Goal: Task Accomplishment & Management: Use online tool/utility

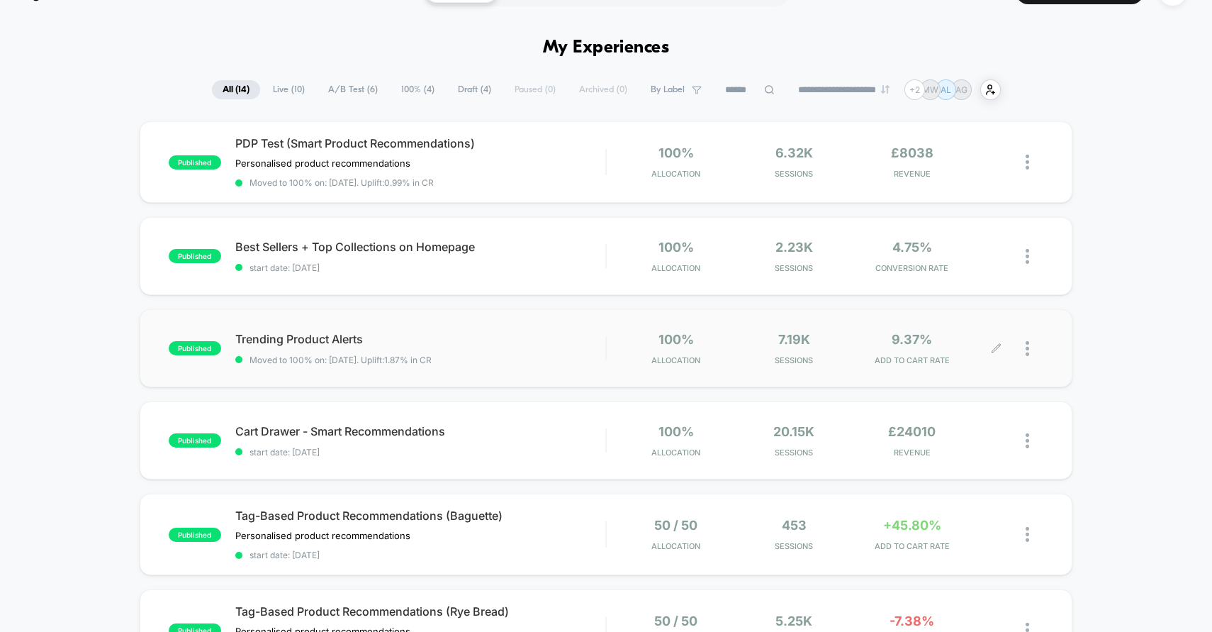
scroll to position [33, 0]
click at [560, 275] on div "published Best Sellers + Top Collections on Homepage Click to edit experience d…" at bounding box center [607, 257] width 934 height 78
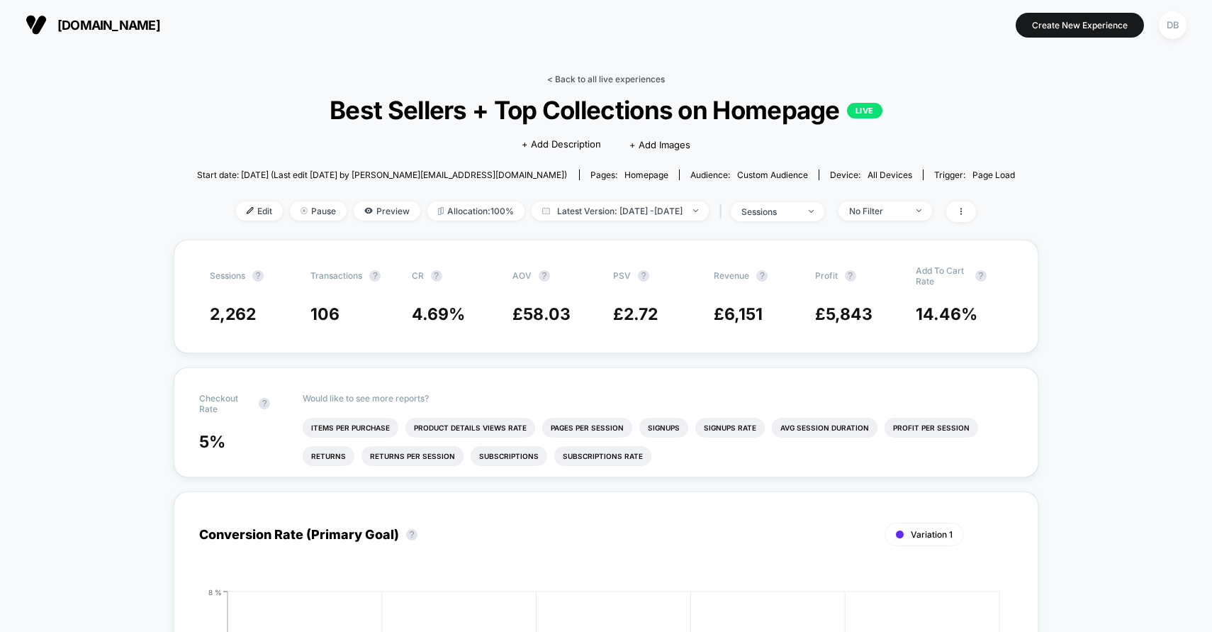
click at [577, 75] on link "< Back to all live experiences" at bounding box center [606, 79] width 118 height 11
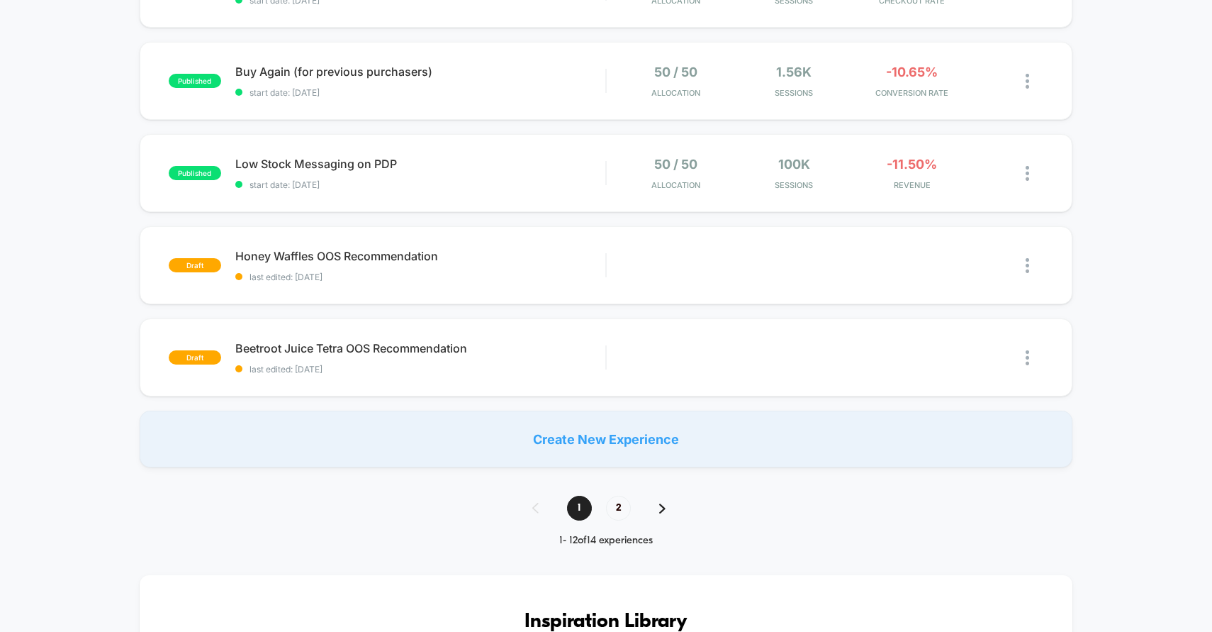
scroll to position [865, 0]
click at [615, 498] on span "2" at bounding box center [618, 507] width 25 height 25
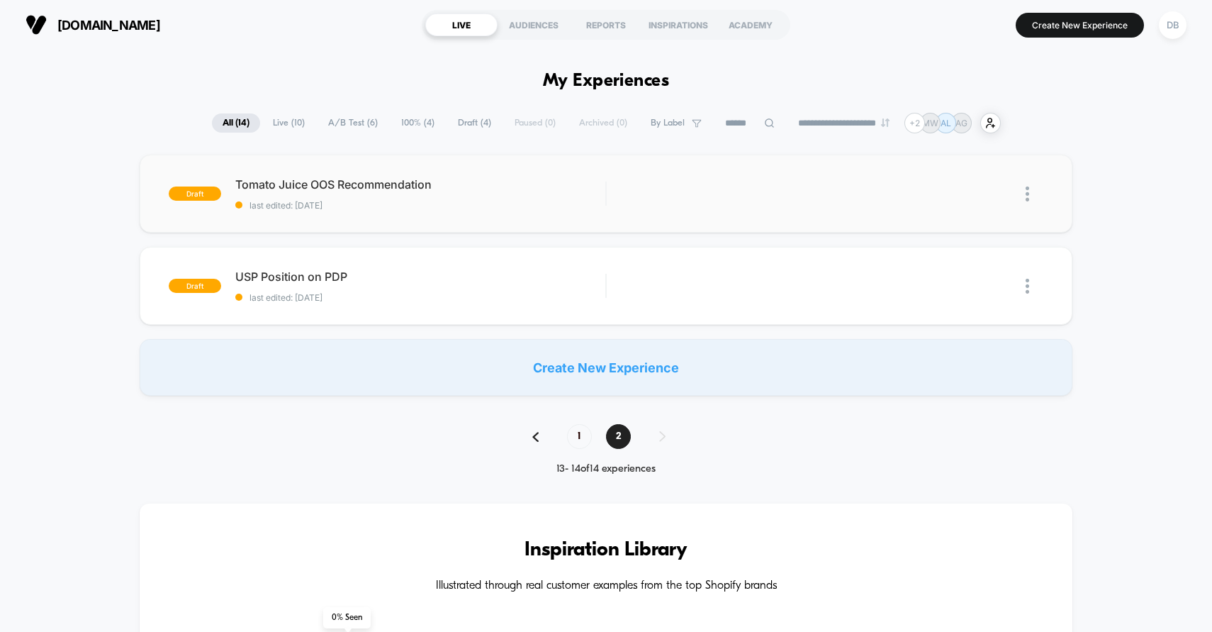
click at [536, 211] on div "draft Tomato [PERSON_NAME] Recommendation last edited: [DATE] Edit Duplicate Pr…" at bounding box center [607, 194] width 934 height 78
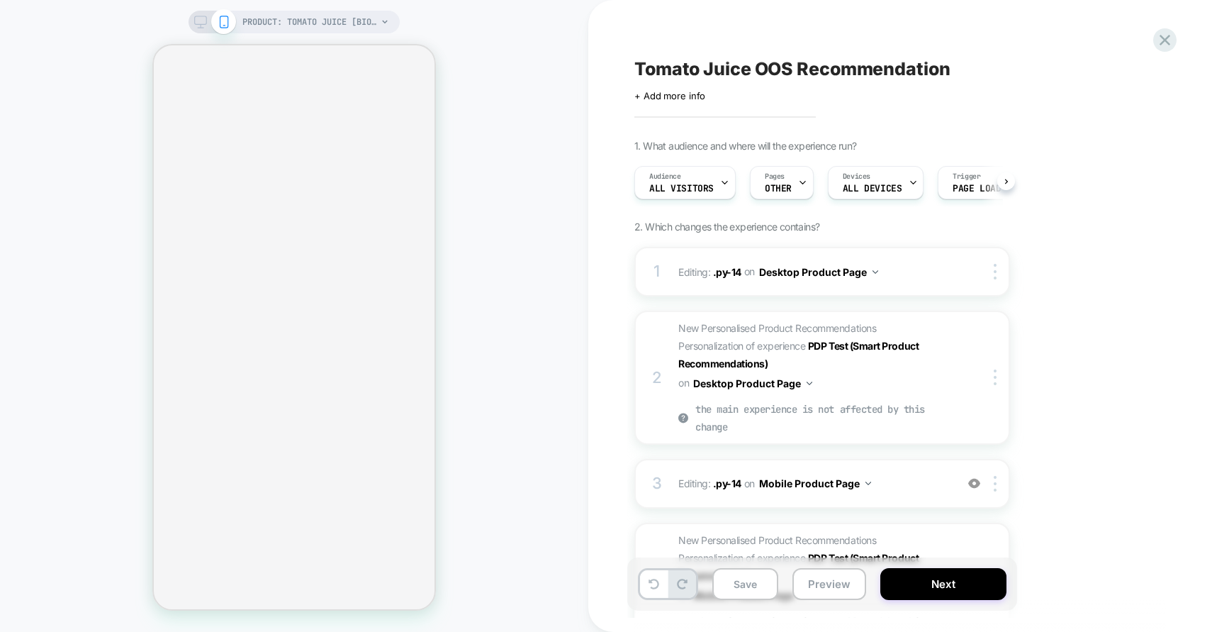
scroll to position [0, 1]
click at [195, 27] on icon at bounding box center [200, 22] width 13 height 13
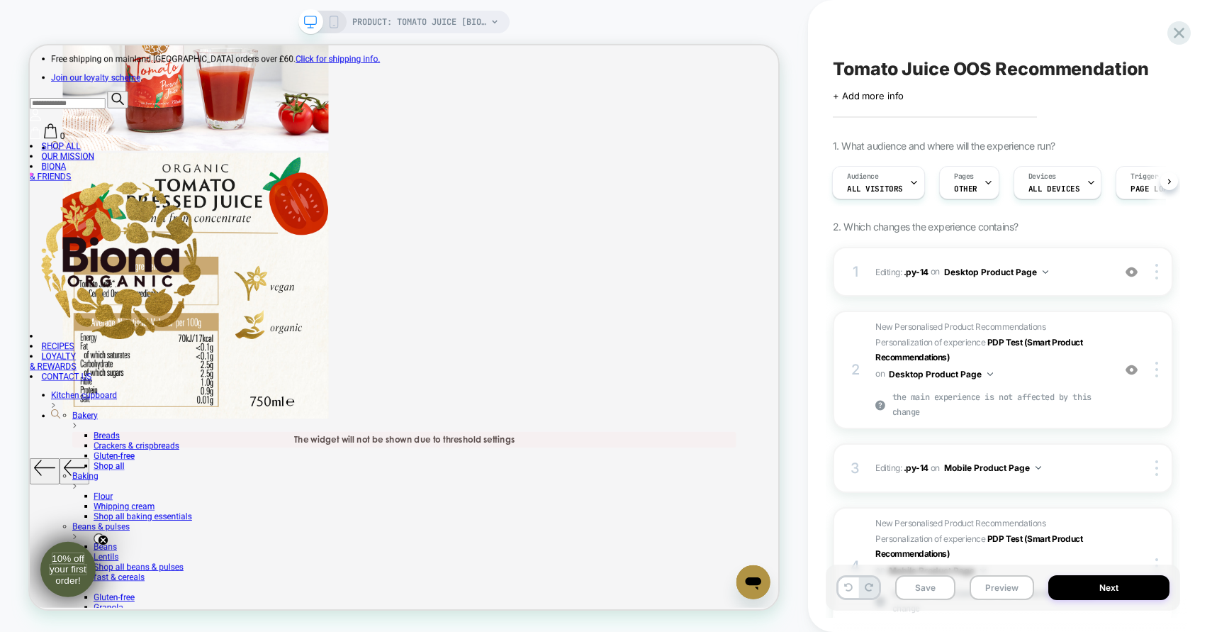
scroll to position [642, 0]
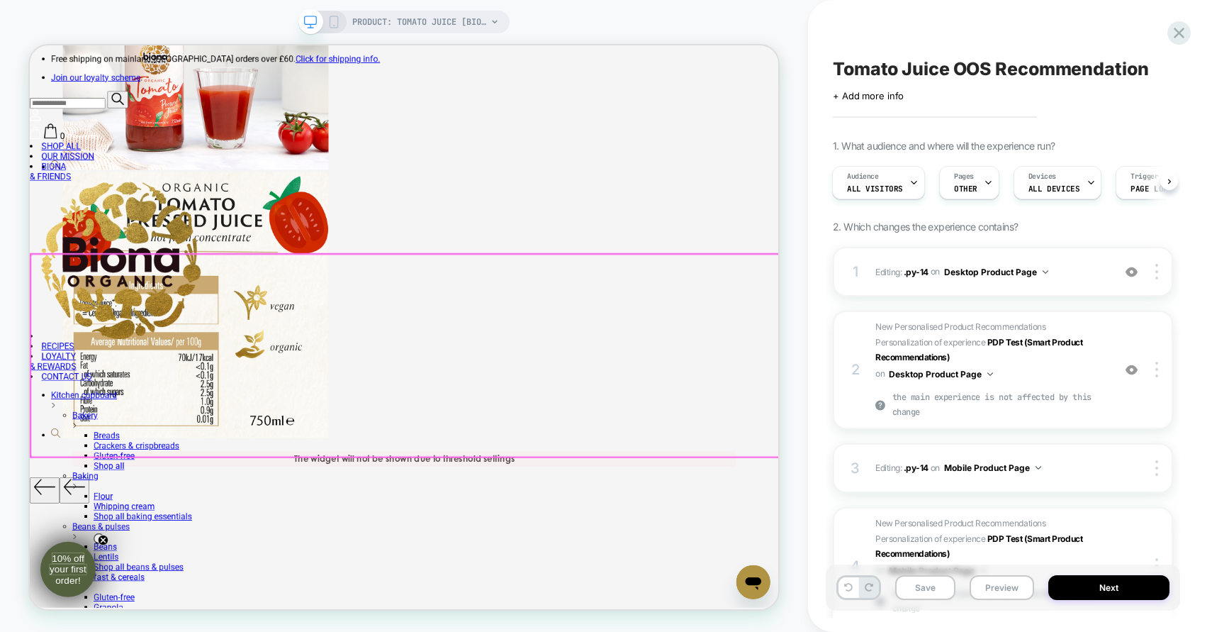
click at [988, 459] on div at bounding box center [530, 459] width 999 height 270
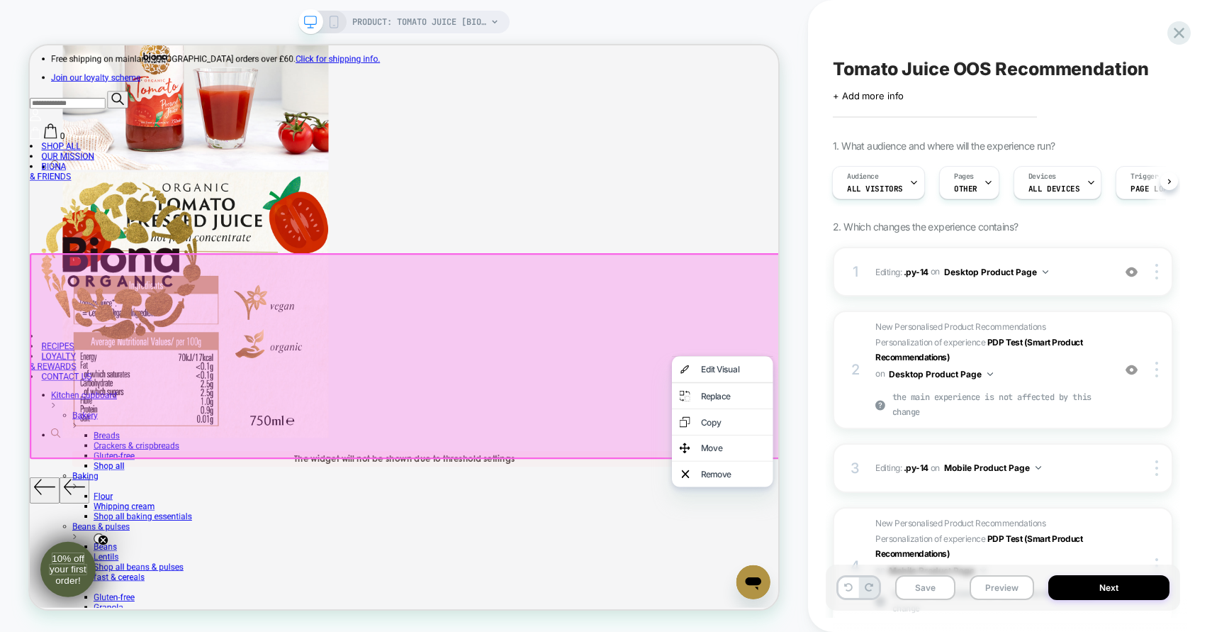
click at [786, 324] on div "PRODUCT: TOMATO JUICE [biona organic 2] PRODUCT: TOMATO JUICE [biona organic 2]" at bounding box center [404, 315] width 808 height 603
click at [784, 235] on div "PRODUCT: TOMATO JUICE [biona organic 2] PRODUCT: TOMATO JUICE [biona organic 2]" at bounding box center [404, 315] width 808 height 603
click at [786, 306] on div "PRODUCT: TOMATO JUICE [biona organic 2] PRODUCT: TOMATO JUICE [biona organic 2]" at bounding box center [404, 315] width 808 height 603
click at [979, 582] on button "Preview" at bounding box center [1002, 587] width 65 height 25
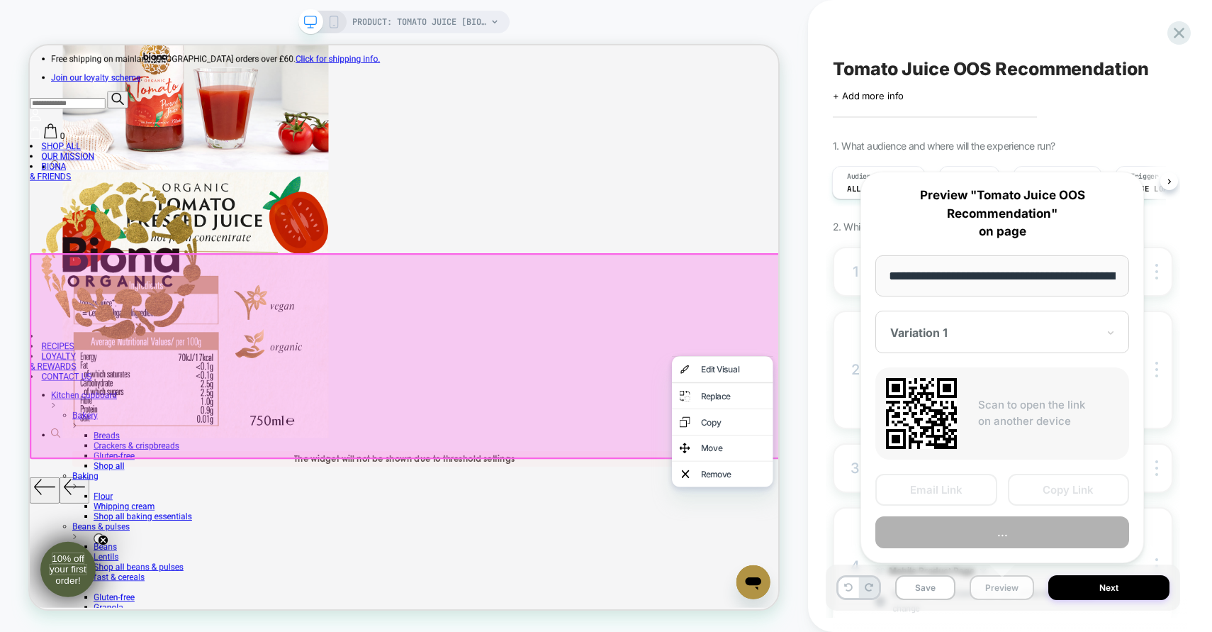
scroll to position [0, 213]
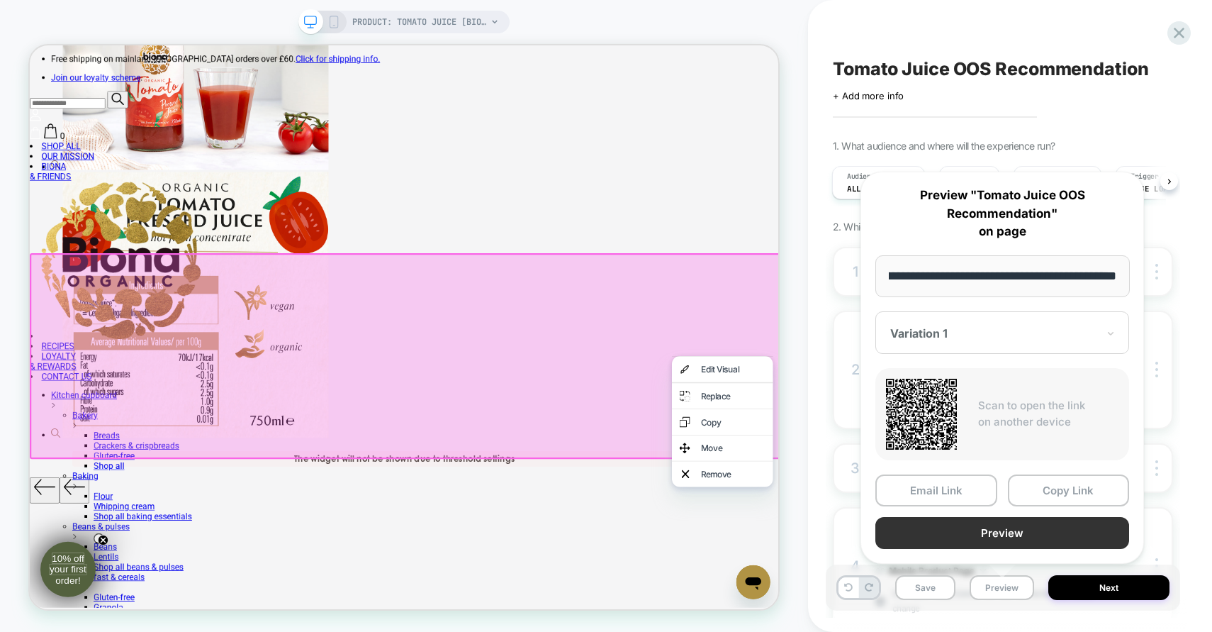
click at [986, 529] on button "Preview" at bounding box center [1003, 533] width 254 height 32
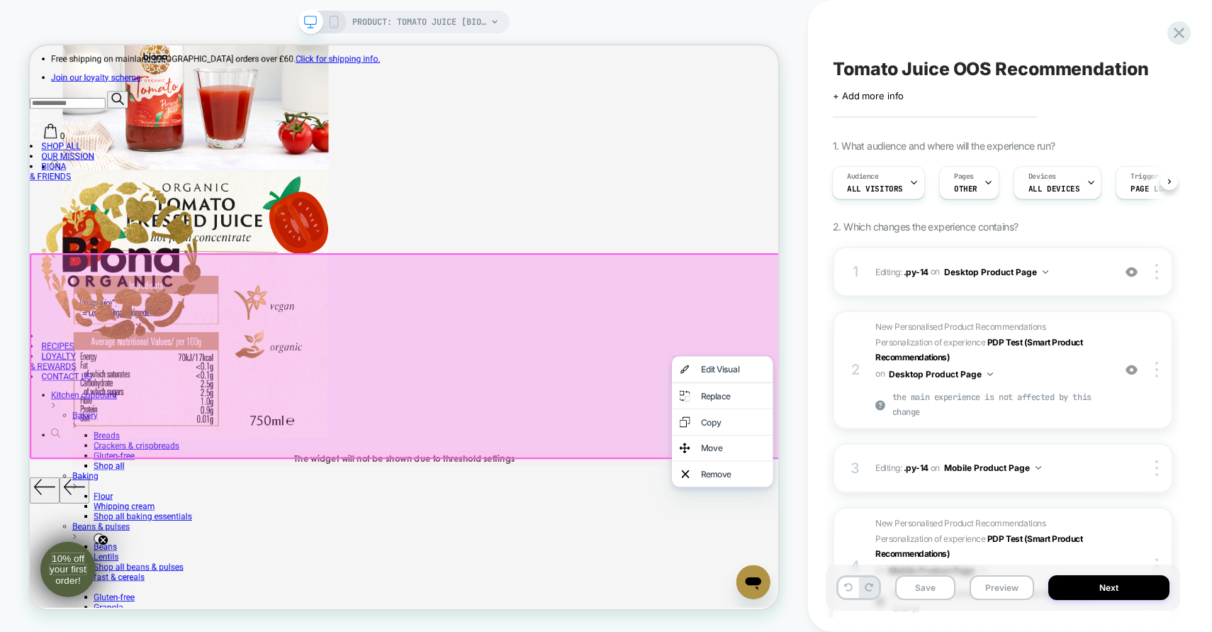
click at [788, 243] on div "PRODUCT: TOMATO JUICE [biona organic 2] PRODUCT: TOMATO JUICE [biona organic 2]" at bounding box center [404, 315] width 808 height 603
click at [1081, 41] on div "Tomato Juice OOS Recommendation Click to edit experience details + Add more inf…" at bounding box center [1003, 315] width 354 height 603
click at [800, 162] on div "PRODUCT: TOMATO JUICE [biona organic 2] PRODUCT: TOMATO JUICE [biona organic 2]" at bounding box center [404, 315] width 808 height 603
click at [1045, 368] on span "New Personalised Product Recommendations Personalization of experience PDP Test…" at bounding box center [991, 369] width 230 height 101
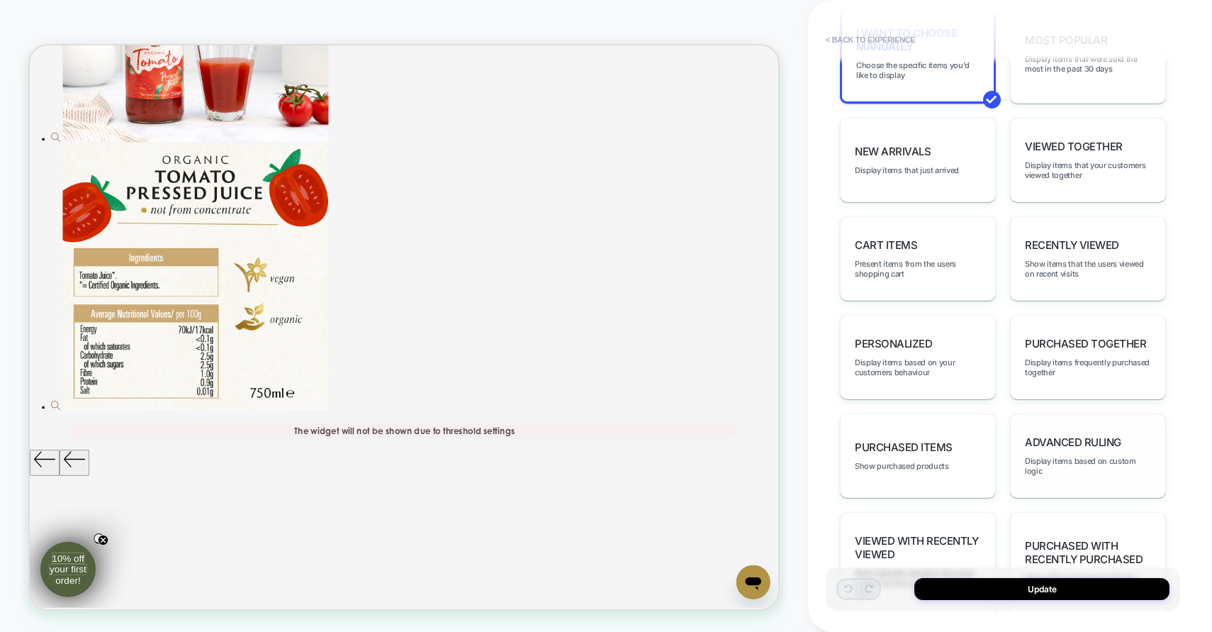
scroll to position [0, 0]
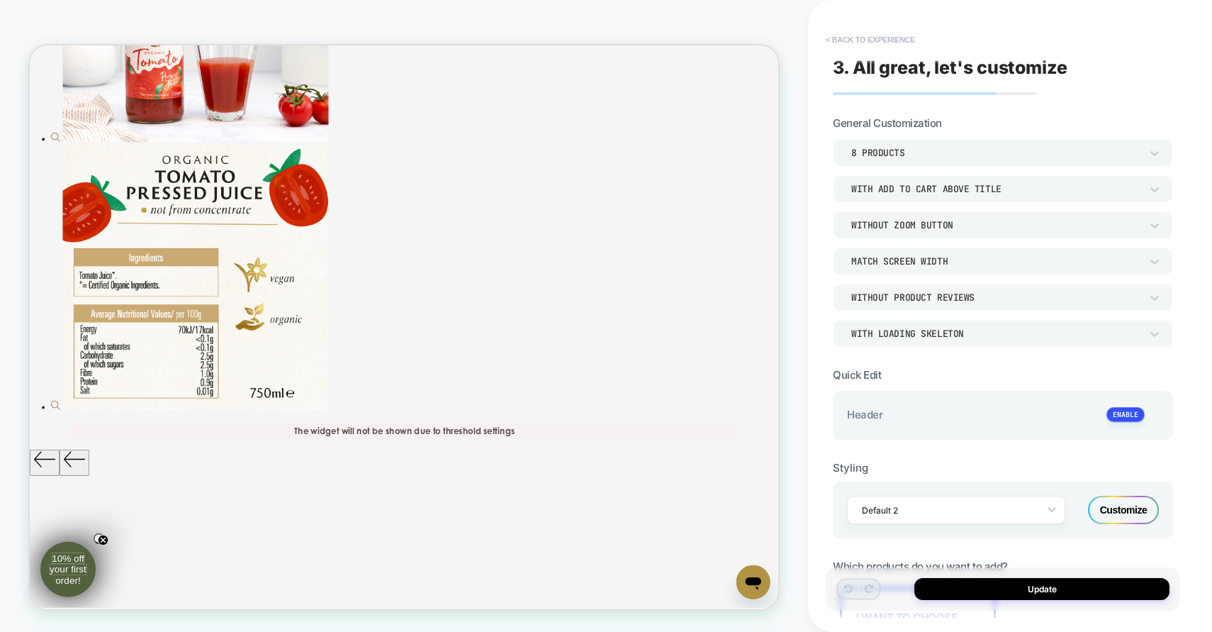
click at [837, 44] on button "< Back to experience" at bounding box center [871, 39] width 104 height 23
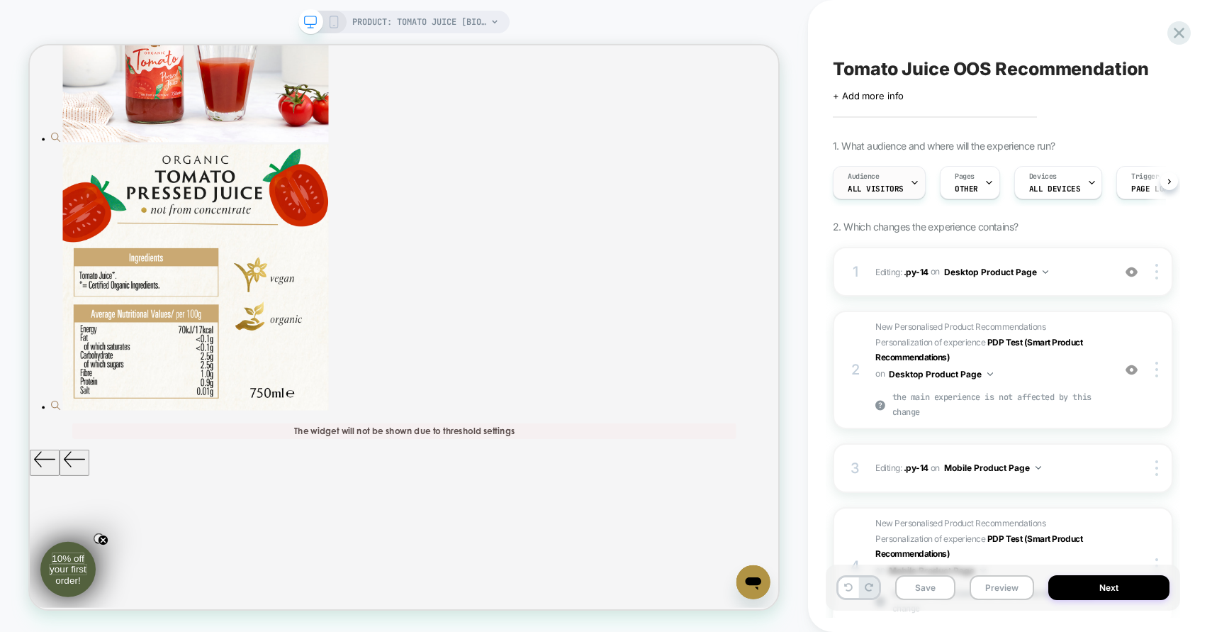
scroll to position [0, 1]
click at [959, 184] on span "OTHER" at bounding box center [965, 189] width 23 height 10
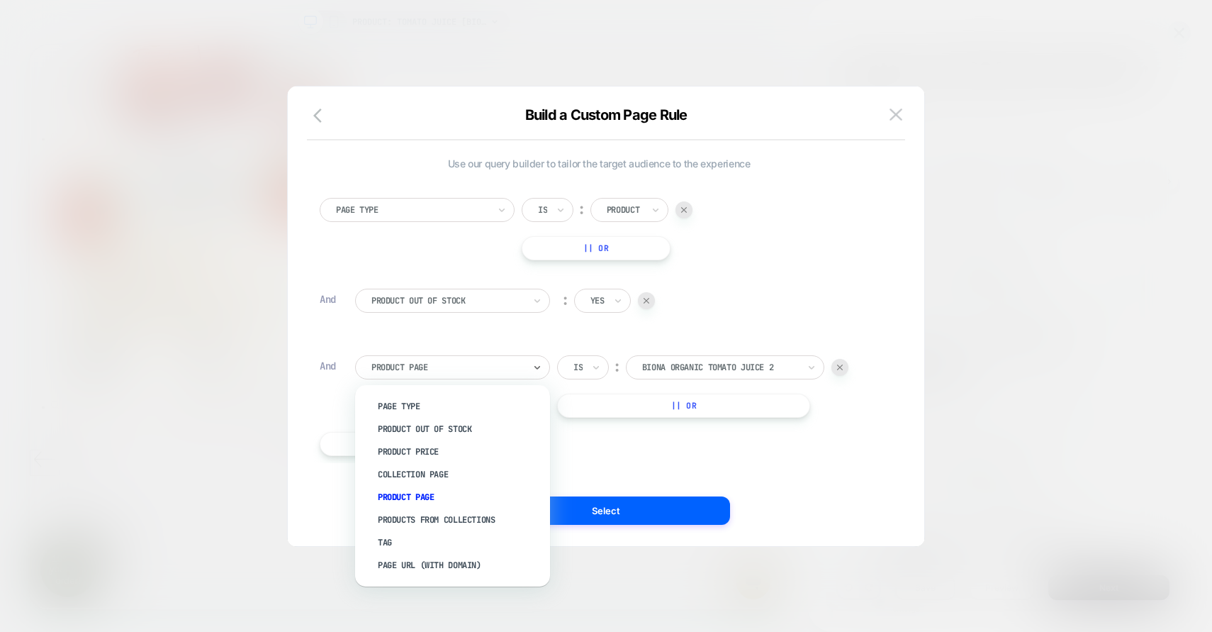
click at [527, 370] on div "Product Page" at bounding box center [452, 367] width 195 height 24
click at [708, 469] on div "Use our query builder to tailor the target audience to the experience Page Type…" at bounding box center [599, 313] width 559 height 313
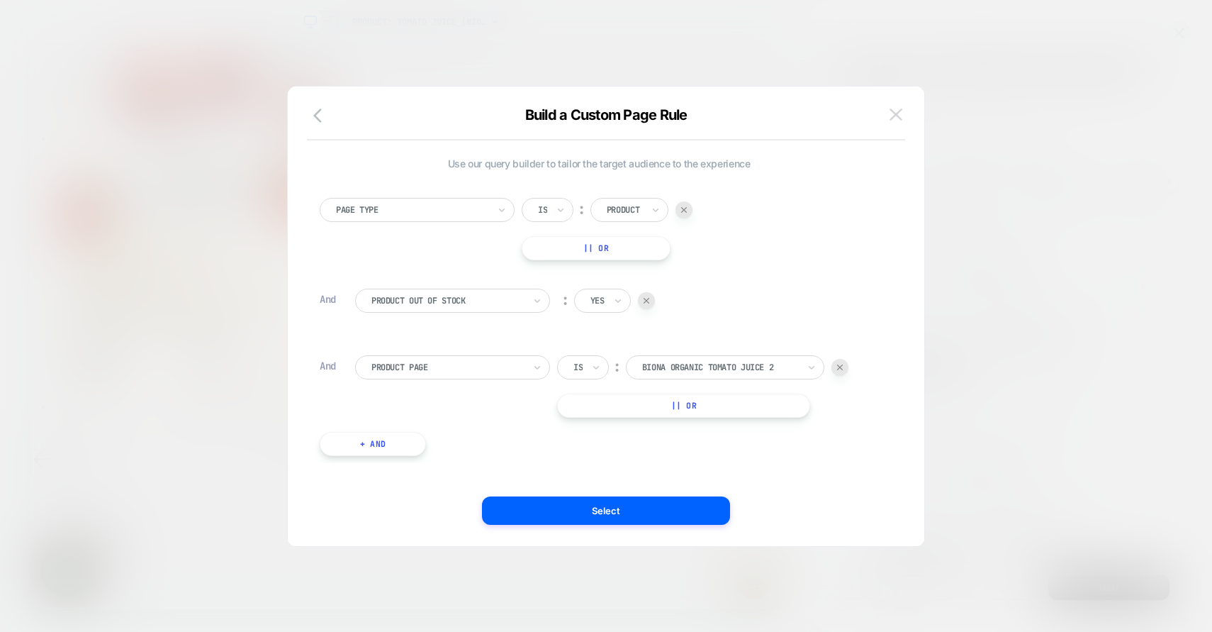
click at [895, 120] on img at bounding box center [896, 114] width 13 height 12
